Goal: Task Accomplishment & Management: Manage account settings

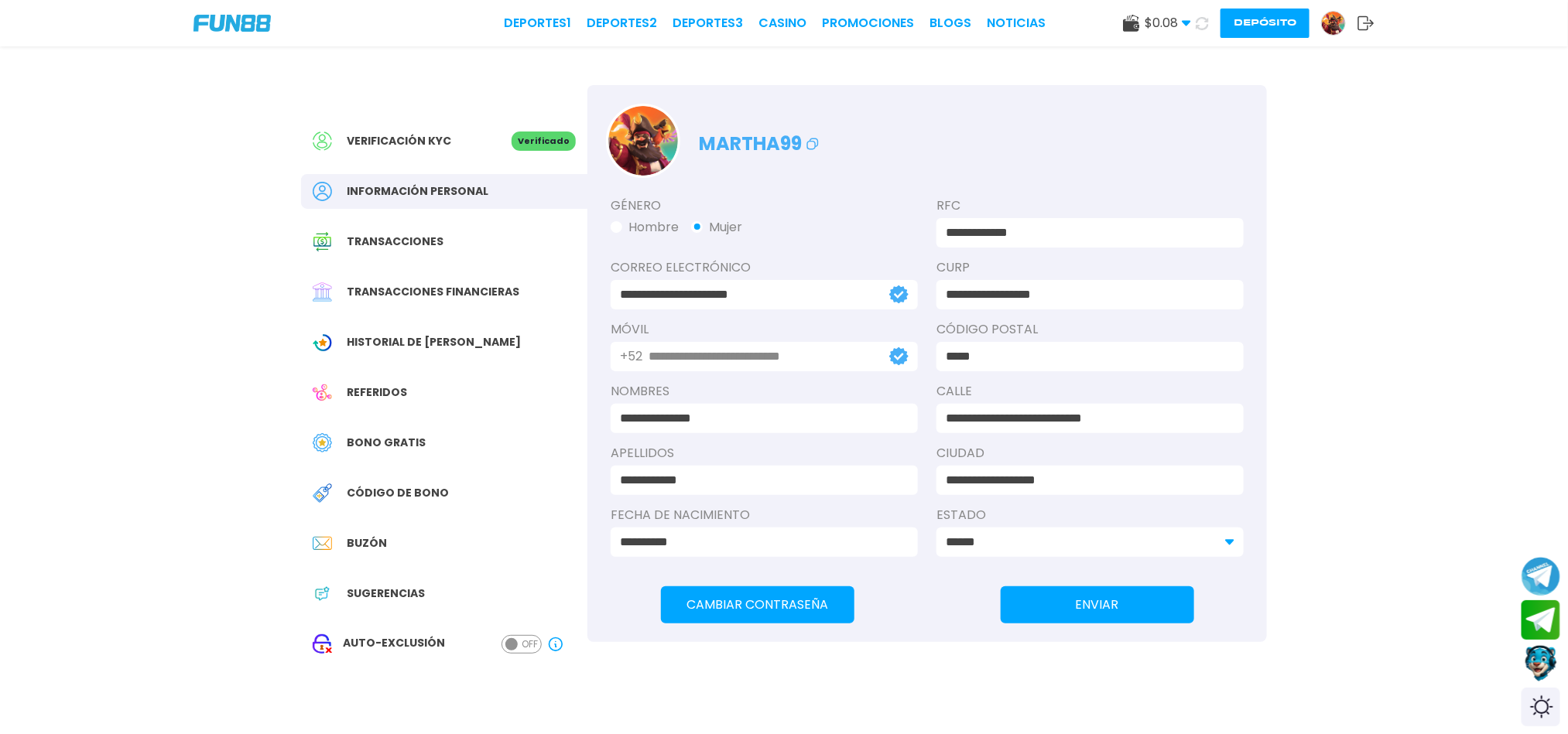
click at [490, 290] on span "Transacciones financieras" at bounding box center [432, 292] width 172 height 17
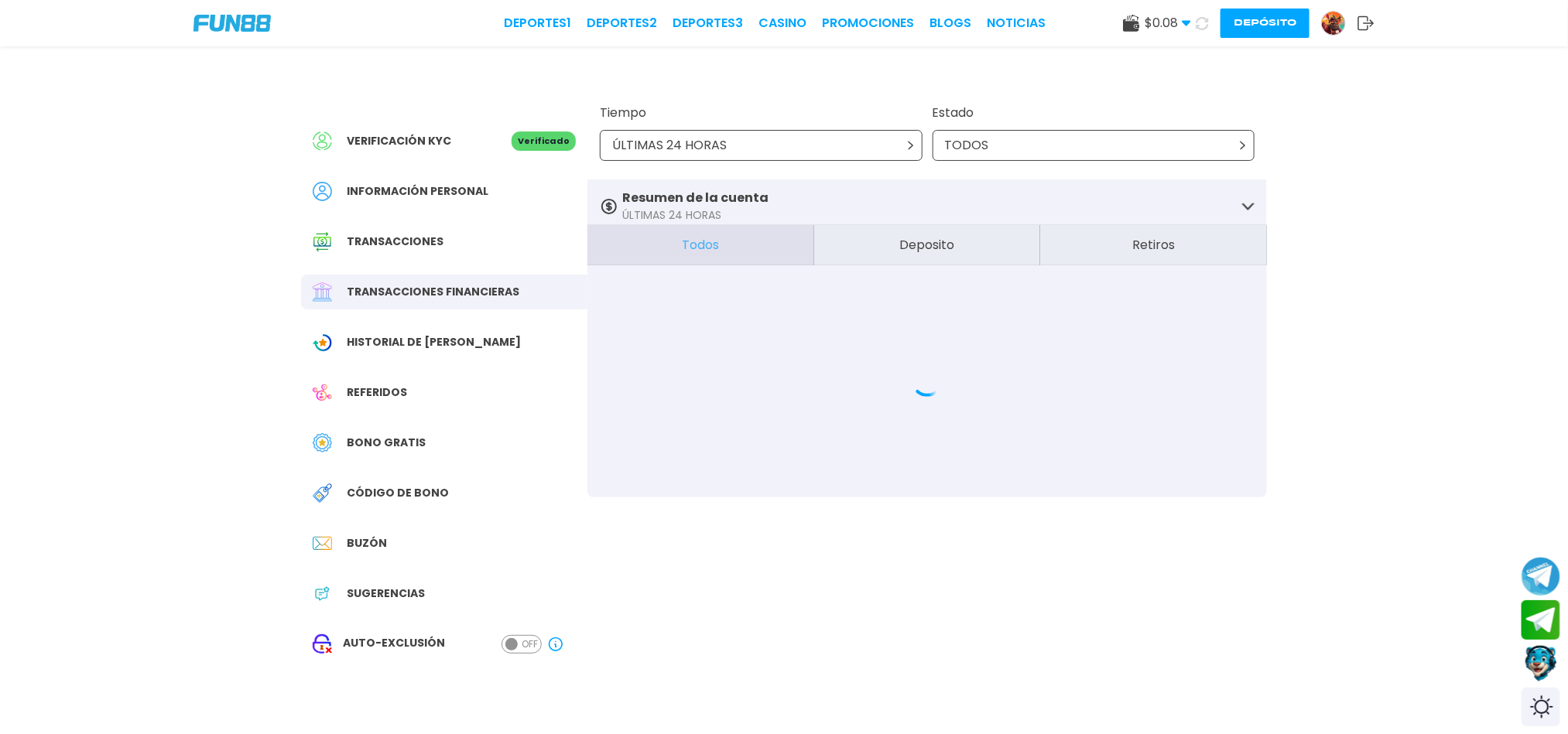
click at [423, 244] on span "Transacciones" at bounding box center [395, 242] width 97 height 17
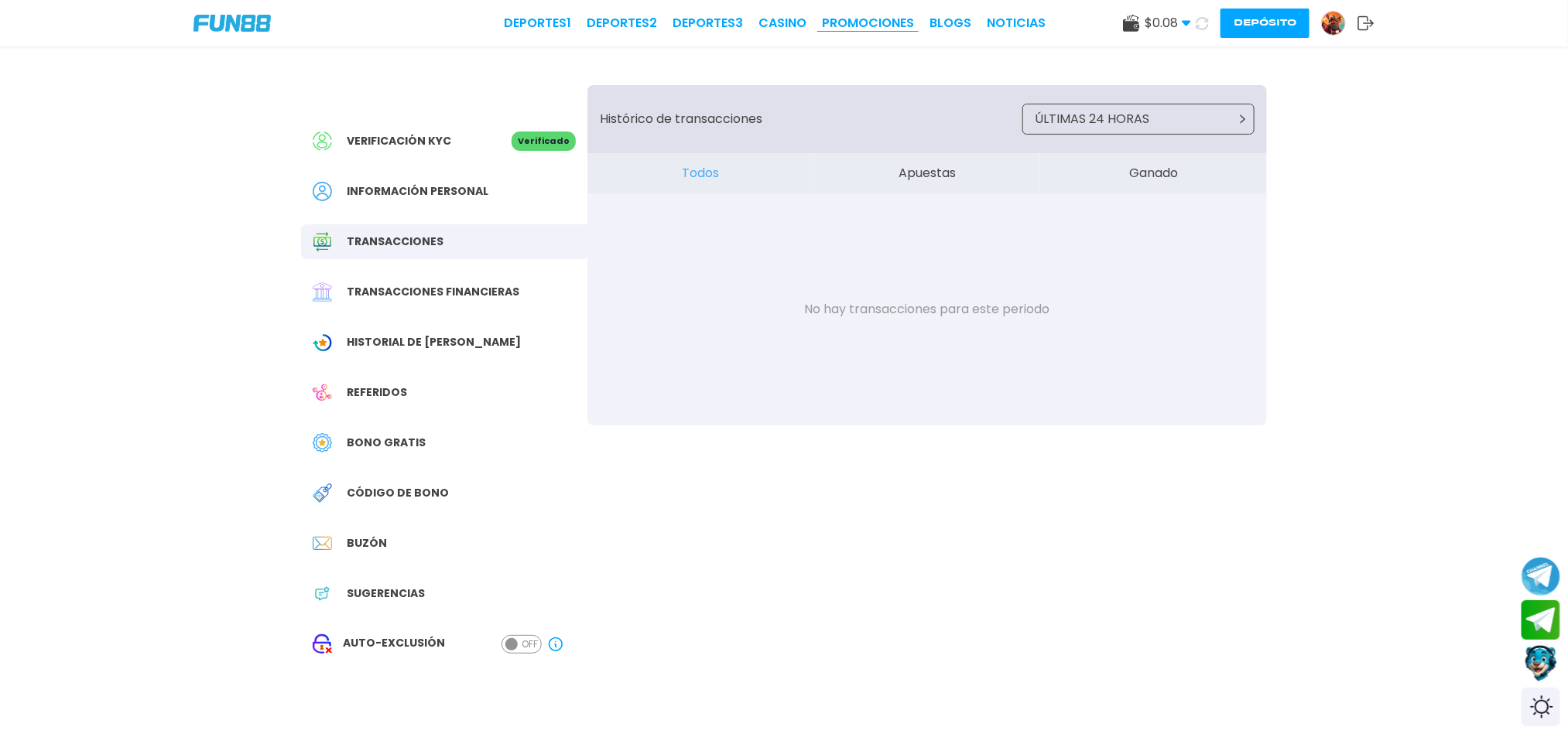
click at [849, 17] on link "Promociones" at bounding box center [868, 23] width 92 height 18
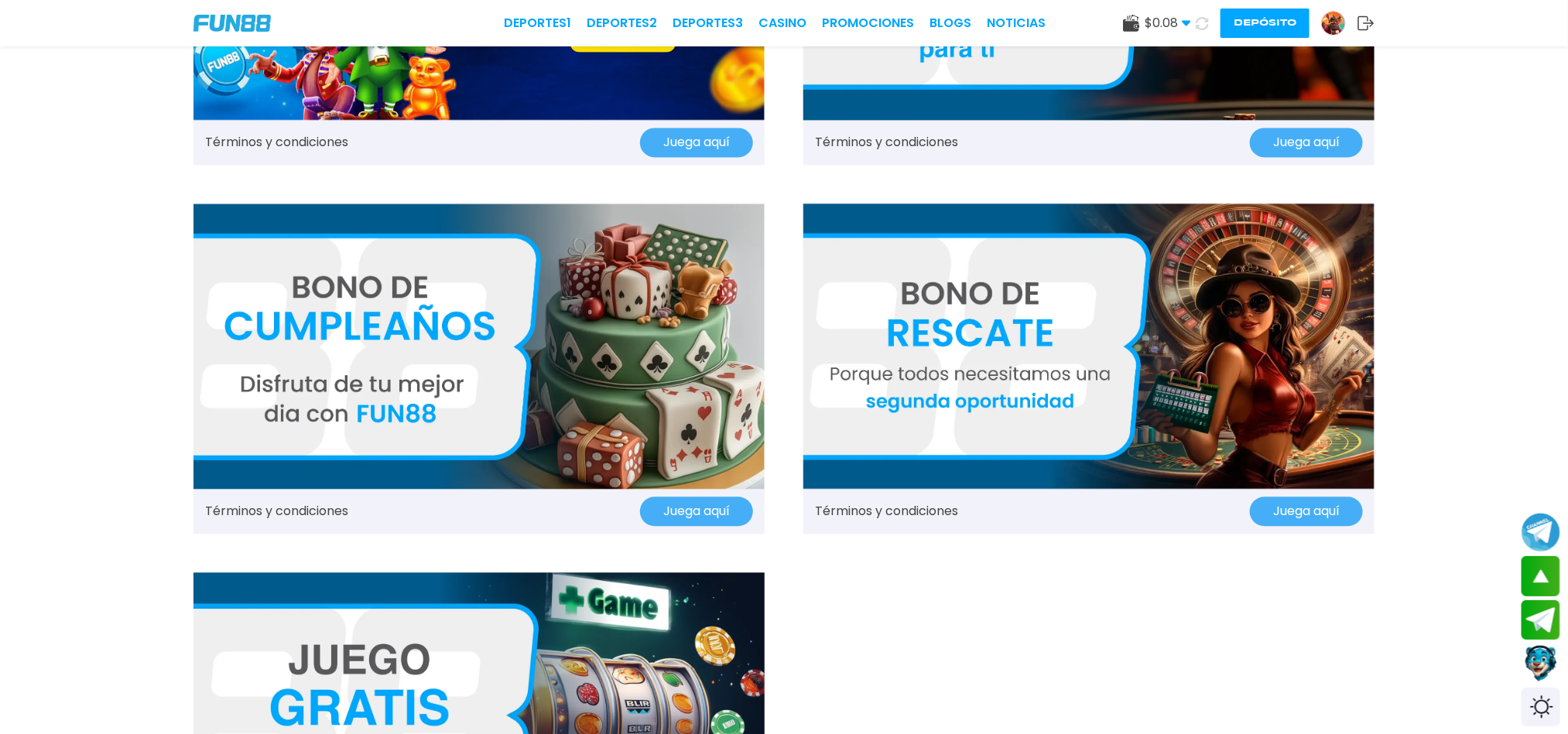
scroll to position [1856, 0]
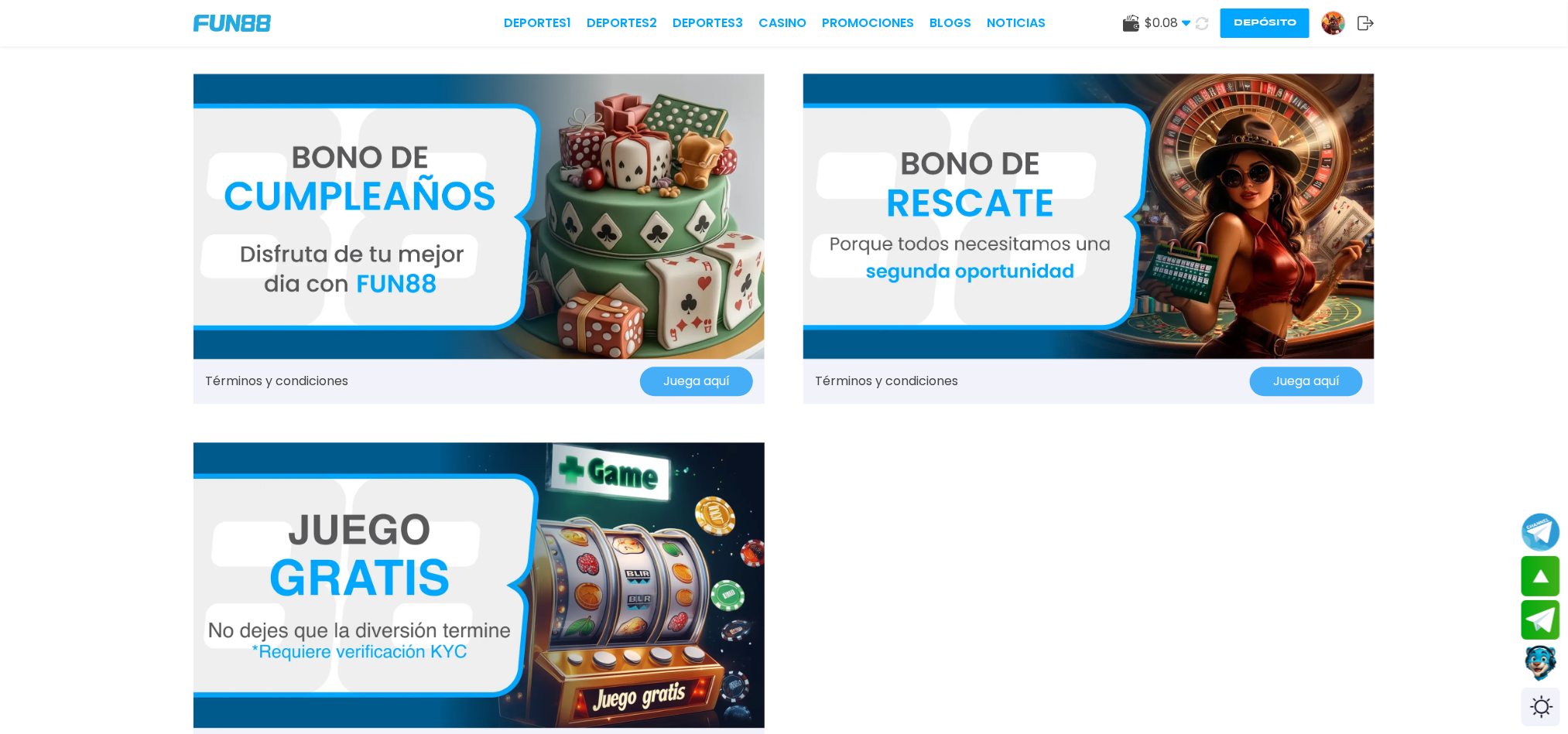
click at [852, 276] on img at bounding box center [1089, 216] width 571 height 285
